Goal: Task Accomplishment & Management: Use online tool/utility

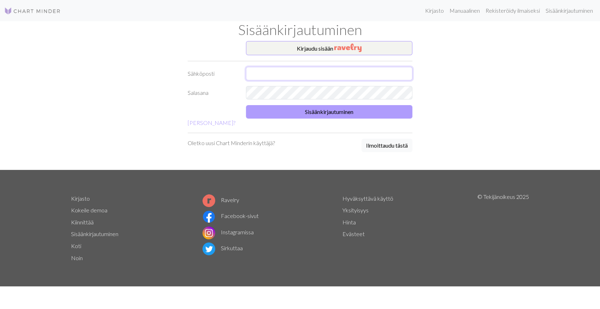
type input "ns.nina.siimes@gmail.com"
click at [294, 108] on button "Sisäänkirjautuminen" at bounding box center [329, 111] width 167 height 13
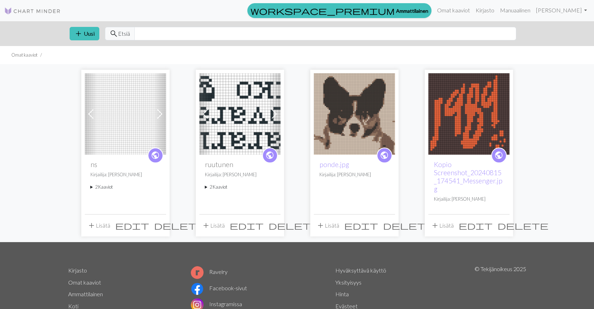
click at [158, 220] on span "delete" at bounding box center [179, 225] width 51 height 10
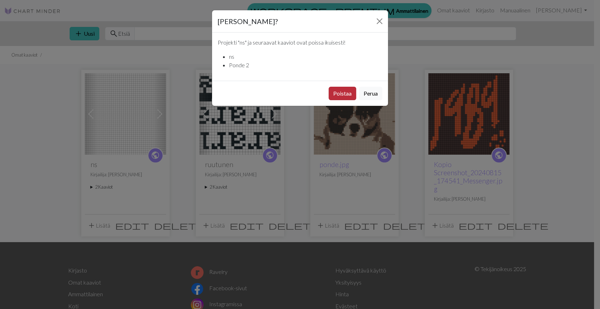
click at [346, 93] on button "Poistaa" at bounding box center [343, 93] width 28 height 13
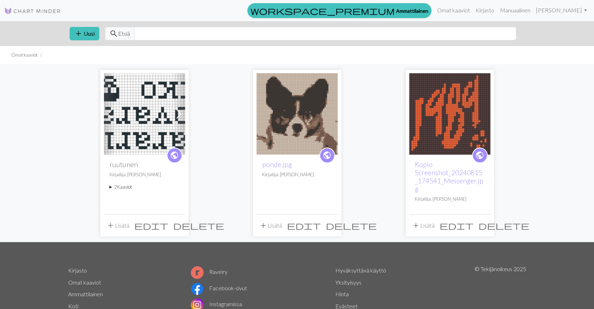
click at [177, 220] on span "delete" at bounding box center [198, 225] width 51 height 10
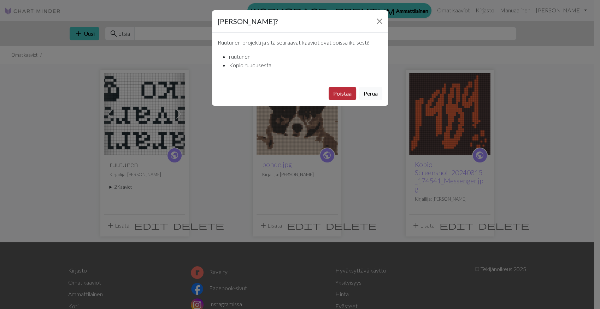
click at [349, 93] on button "Poistaa" at bounding box center [343, 93] width 28 height 13
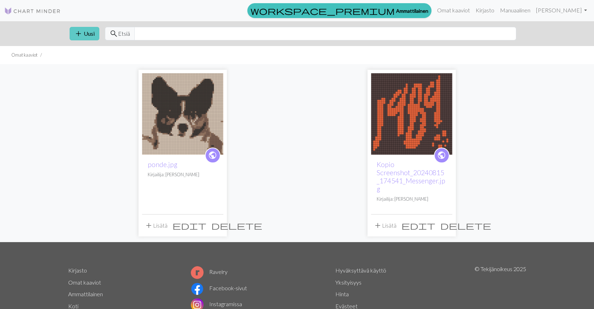
click at [86, 32] on font "Uusi" at bounding box center [89, 33] width 11 height 7
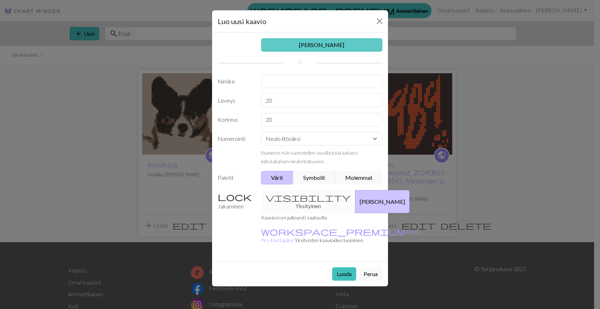
click at [316, 42] on link "[PERSON_NAME]" at bounding box center [322, 44] width 122 height 13
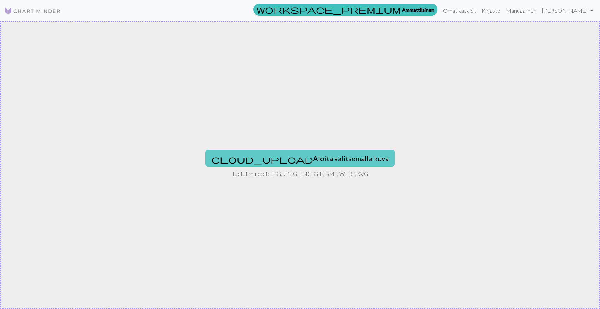
click at [313, 158] on font "Aloita valitsemalla kuva" at bounding box center [351, 158] width 76 height 8
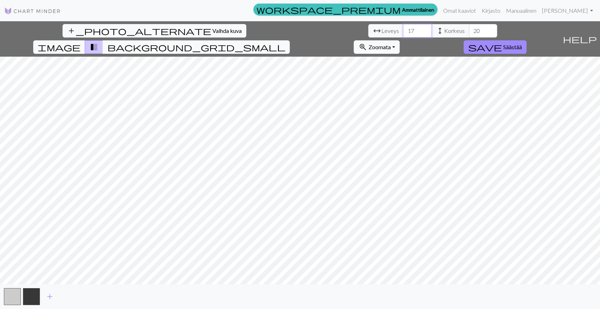
click at [403, 33] on input "17" at bounding box center [417, 30] width 28 height 13
click at [403, 33] on input "16" at bounding box center [417, 30] width 28 height 13
click at [403, 33] on input "15" at bounding box center [417, 30] width 28 height 13
click at [403, 33] on input "14" at bounding box center [417, 30] width 28 height 13
click at [403, 33] on input "13" at bounding box center [417, 30] width 28 height 13
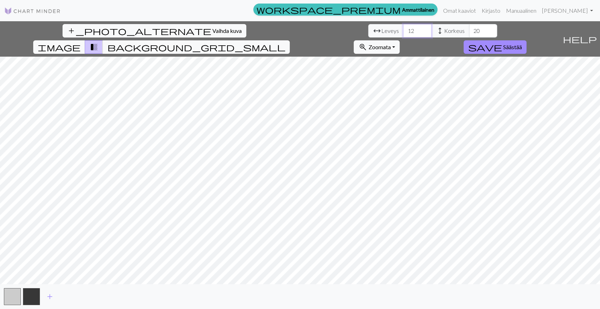
click at [403, 33] on input "12" at bounding box center [417, 30] width 28 height 13
click at [403, 33] on input "11" at bounding box center [417, 30] width 28 height 13
click at [403, 27] on input "12" at bounding box center [417, 30] width 28 height 13
click at [403, 27] on input "13" at bounding box center [417, 30] width 28 height 13
type input "41"
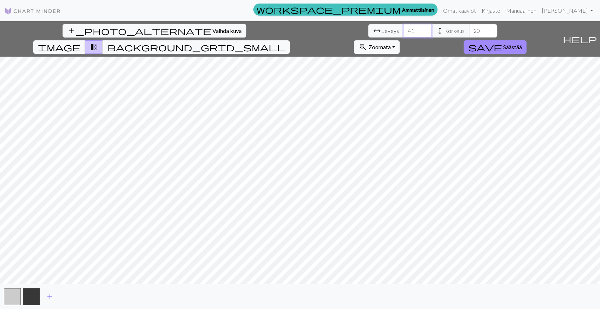
click at [403, 27] on input "41" at bounding box center [417, 30] width 28 height 13
click at [469, 29] on input "36" at bounding box center [483, 30] width 28 height 13
click at [469, 29] on input "38" at bounding box center [483, 30] width 28 height 13
click at [469, 29] on input "39" at bounding box center [483, 30] width 28 height 13
type input "40"
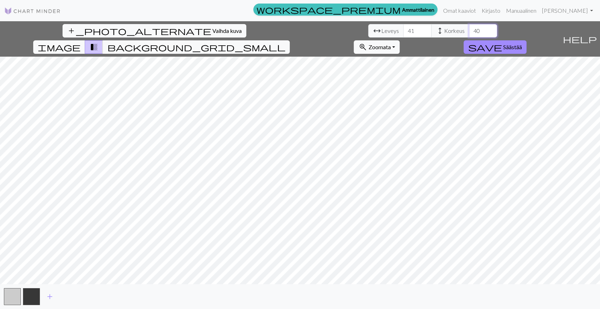
click at [469, 29] on input "40" at bounding box center [483, 30] width 28 height 13
click at [98, 42] on span "transition_fade" at bounding box center [93, 47] width 8 height 10
click at [285, 42] on span "background_grid_small" at bounding box center [196, 47] width 178 height 10
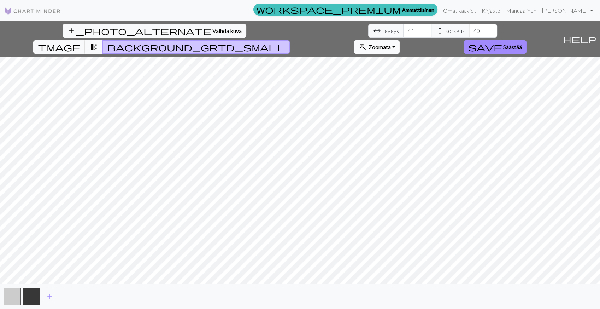
click at [400, 40] on button "zoom_in Zoomata Zoom" at bounding box center [377, 46] width 46 height 13
click at [213, 27] on span "Vaihda kuva" at bounding box center [227, 30] width 29 height 7
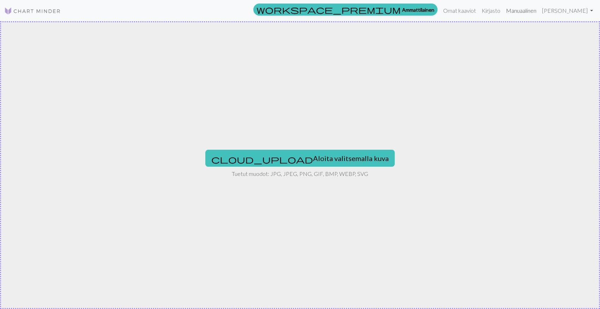
click at [529, 10] on link "Manuaalinen" at bounding box center [522, 11] width 36 height 14
